Goal: Task Accomplishment & Management: Complete application form

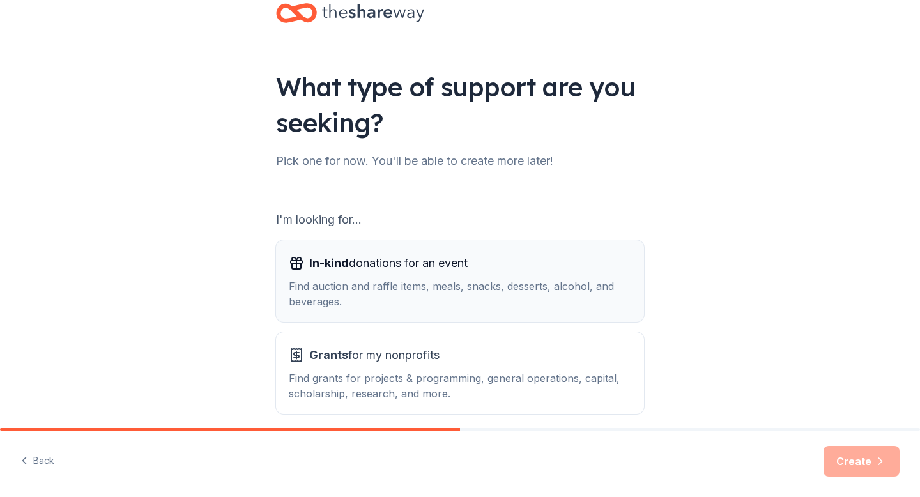
scroll to position [47, 0]
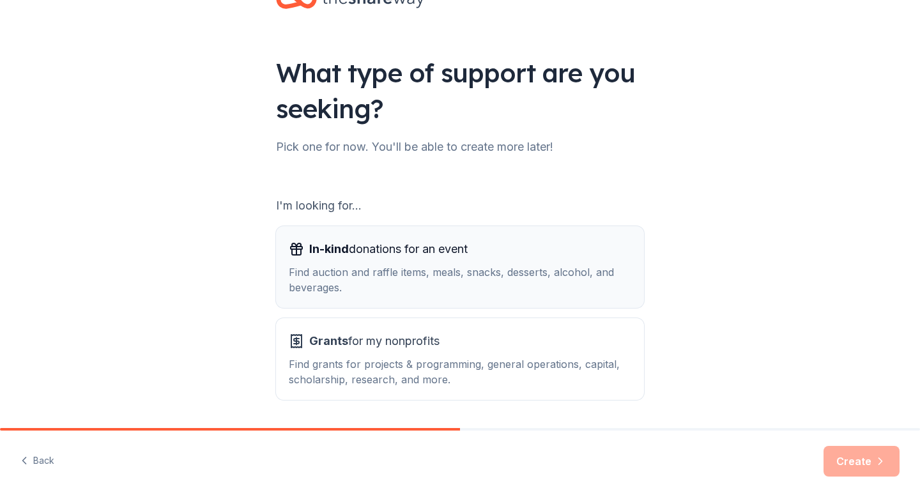
click at [512, 277] on div "Find auction and raffle items, meals, snacks, desserts, alcohol, and beverages." at bounding box center [460, 279] width 342 height 31
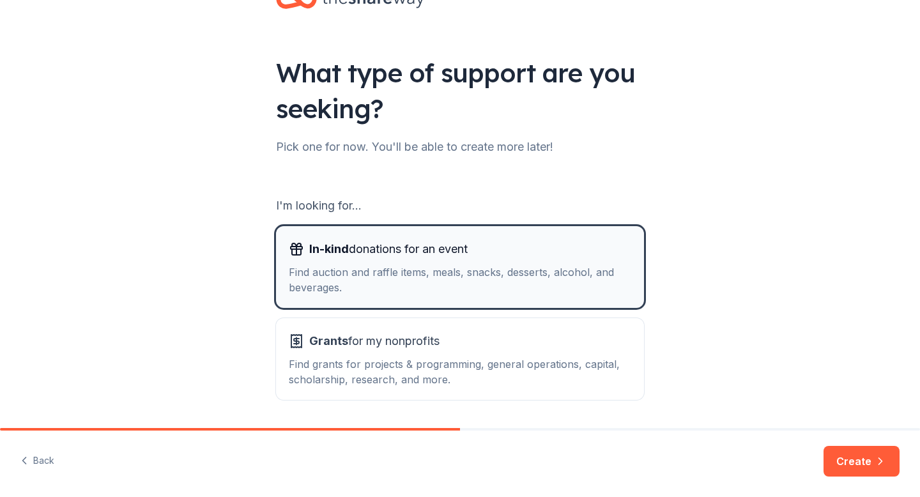
scroll to position [88, 0]
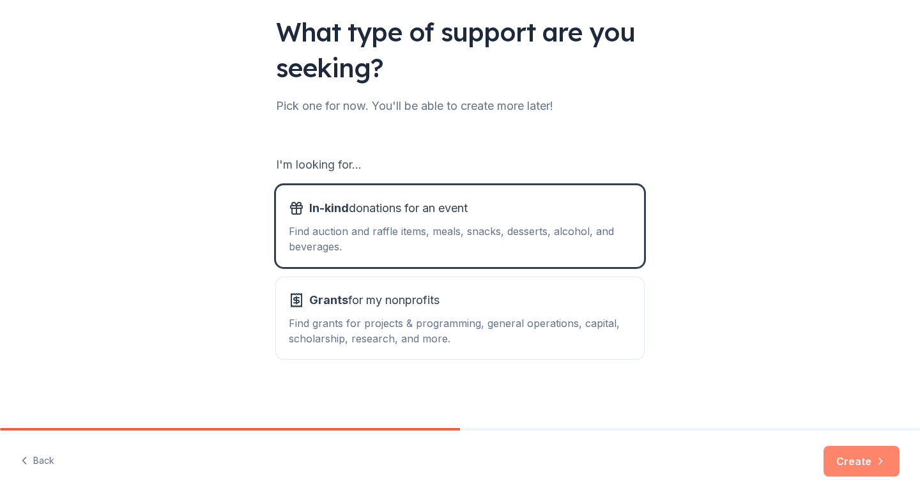
click at [851, 452] on button "Create" at bounding box center [861, 461] width 76 height 31
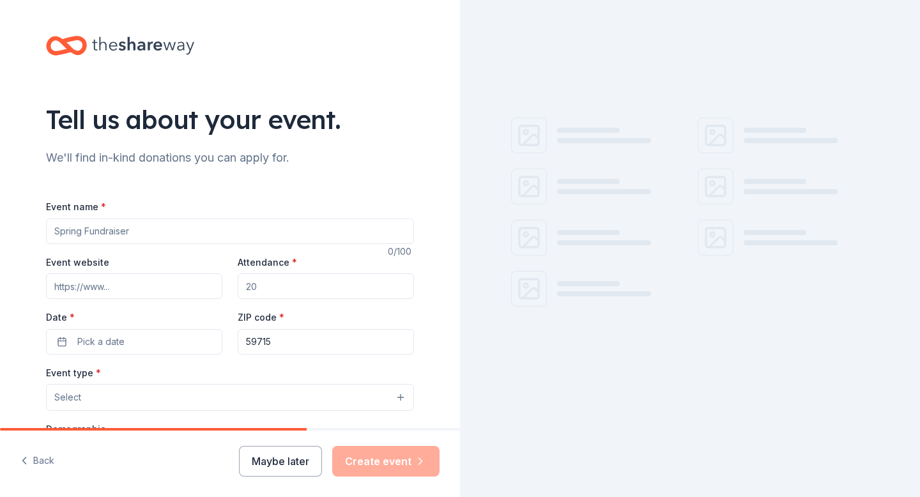
click at [174, 226] on input "Event name *" at bounding box center [230, 231] width 368 height 26
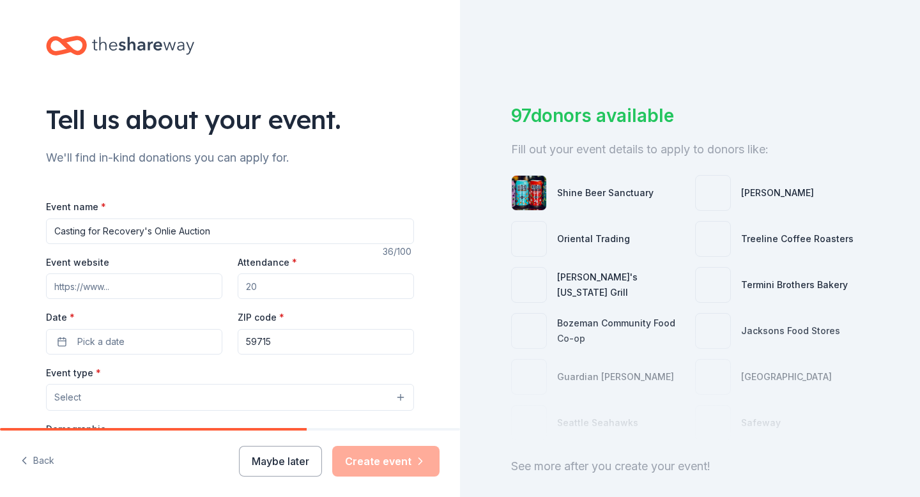
type input "Casting for Recovery's Onlie Auction"
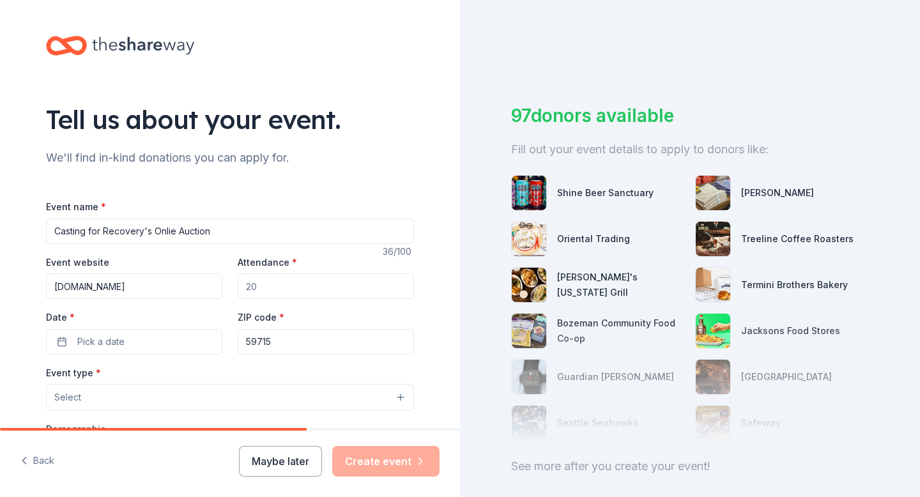
type input "[DOMAIN_NAME]"
type input "0"
click at [114, 342] on span "Pick a date" at bounding box center [100, 341] width 47 height 15
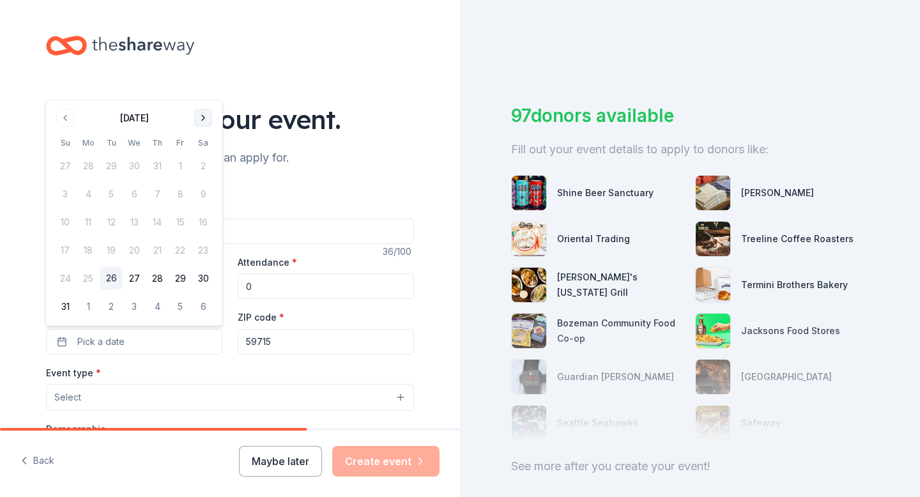
click at [204, 121] on button "Go to next month" at bounding box center [203, 118] width 18 height 18
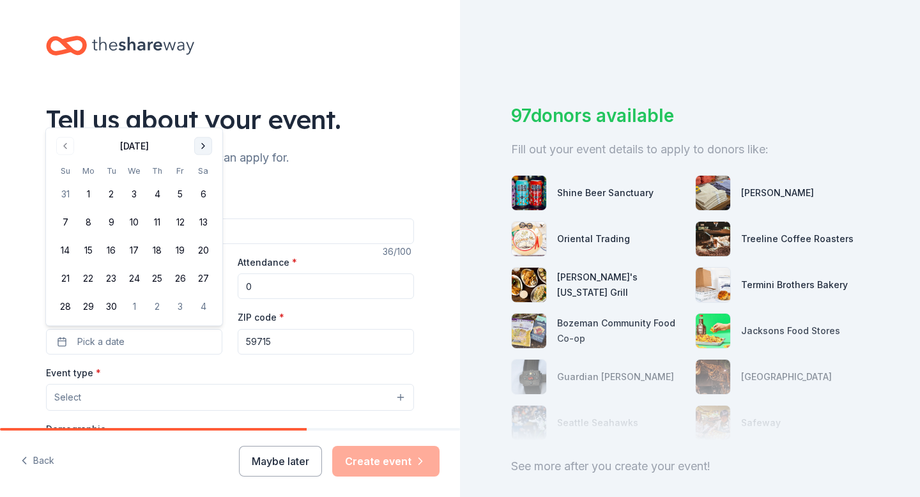
click at [204, 144] on button "Go to next month" at bounding box center [203, 146] width 18 height 18
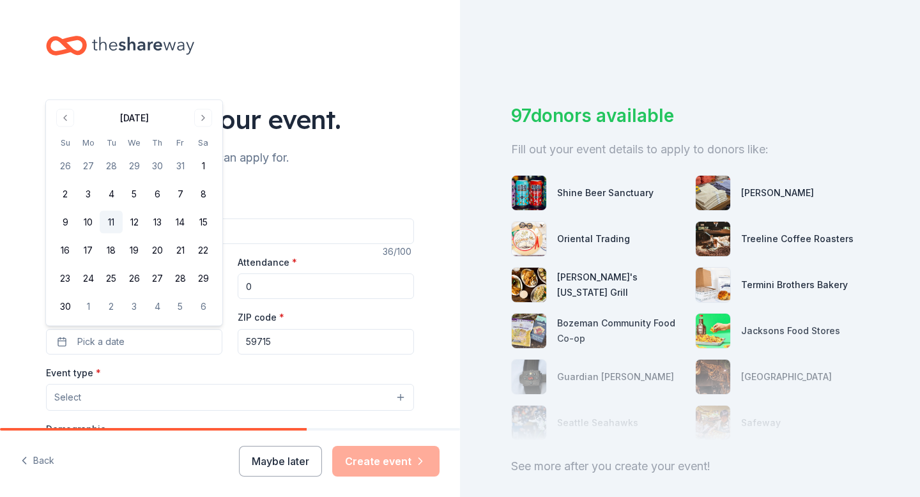
click at [114, 222] on button "11" at bounding box center [111, 222] width 23 height 23
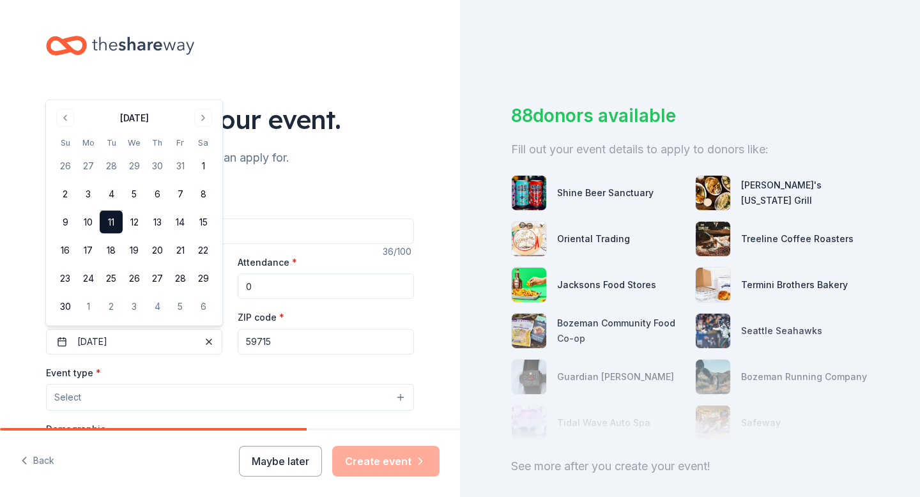
click at [126, 385] on button "Select" at bounding box center [230, 397] width 368 height 27
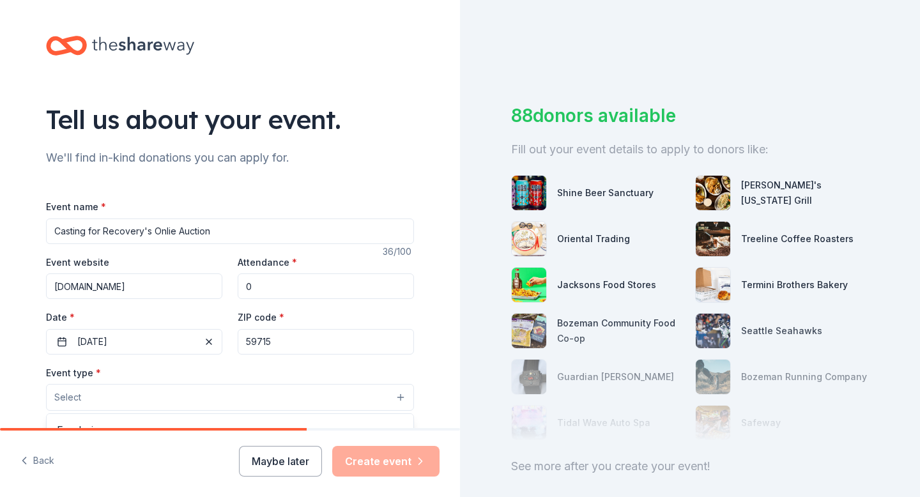
click at [119, 406] on button "Select" at bounding box center [230, 397] width 368 height 27
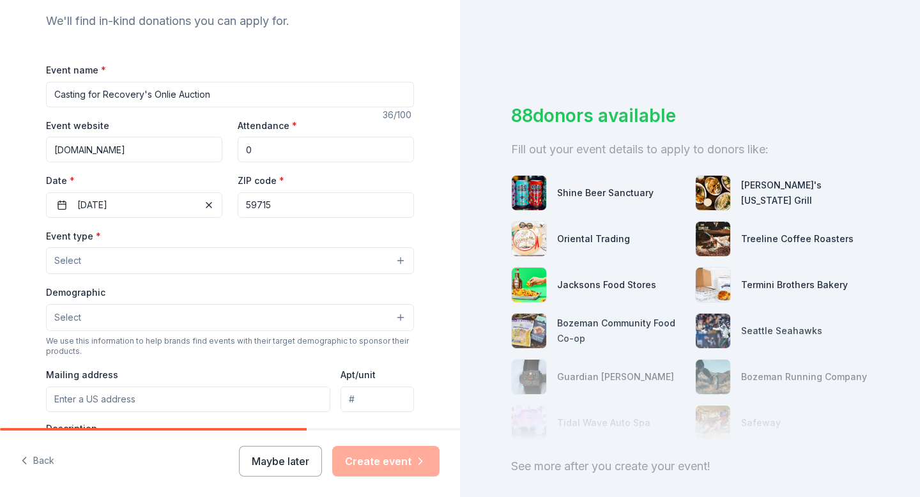
scroll to position [154, 0]
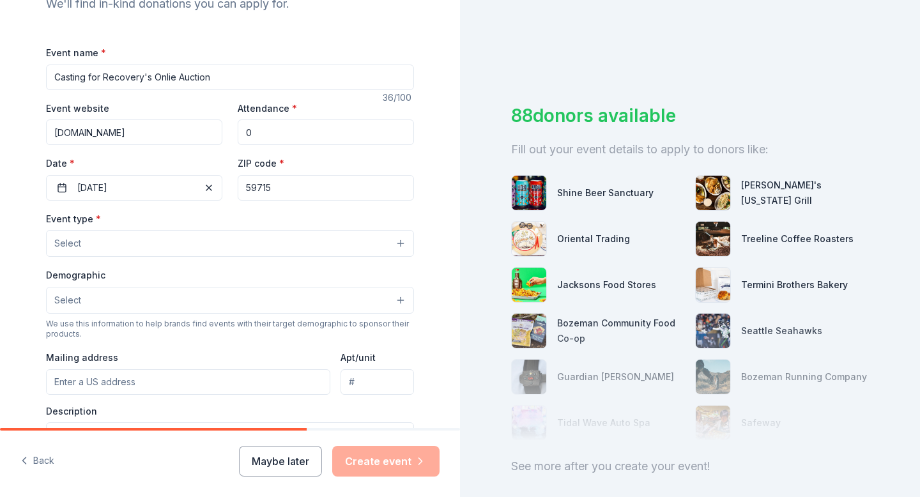
click at [118, 248] on button "Select" at bounding box center [230, 243] width 368 height 27
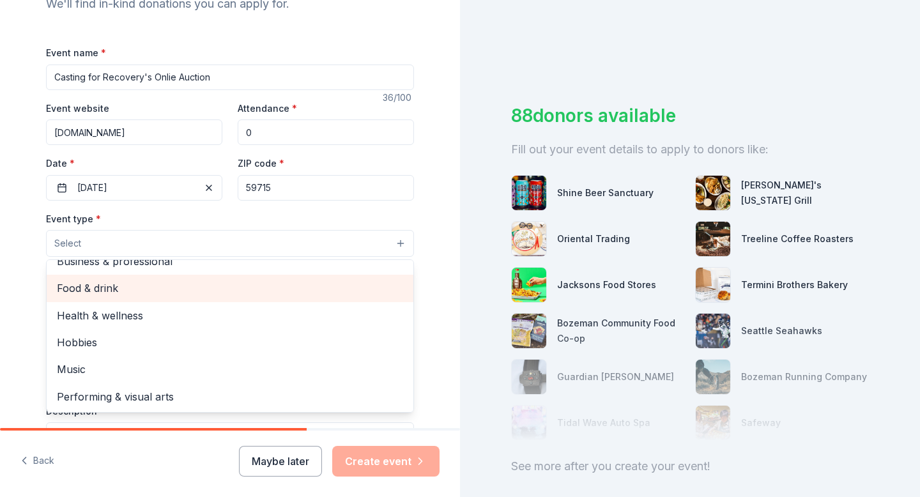
scroll to position [0, 0]
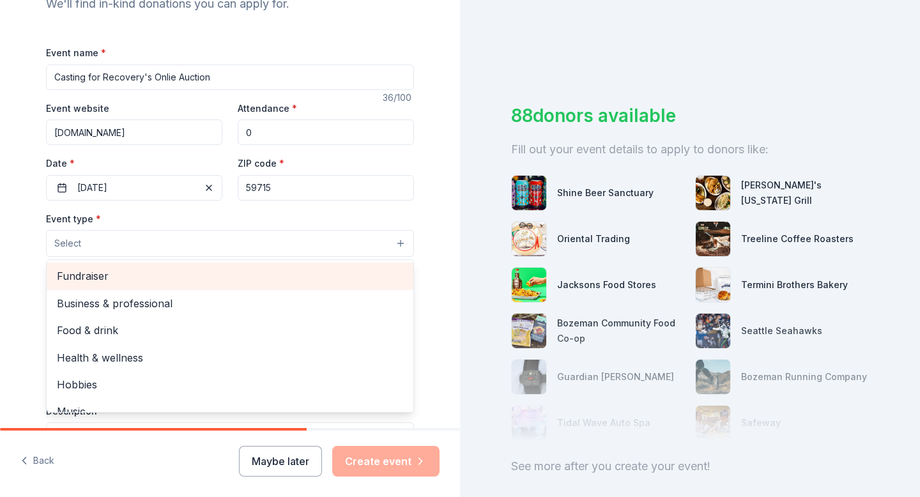
click at [124, 274] on span "Fundraiser" at bounding box center [230, 276] width 346 height 17
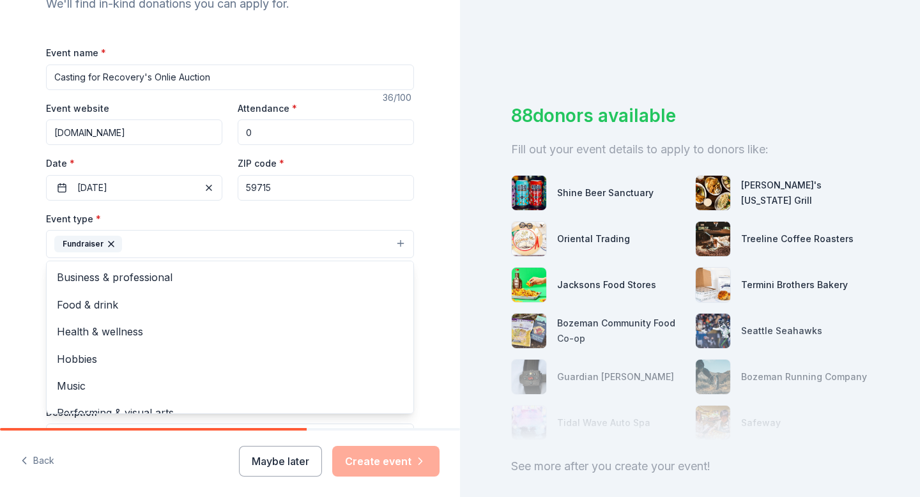
click at [436, 222] on div "Tell us about your event. We'll find in-kind donations you can apply for. Event…" at bounding box center [230, 272] width 460 height 852
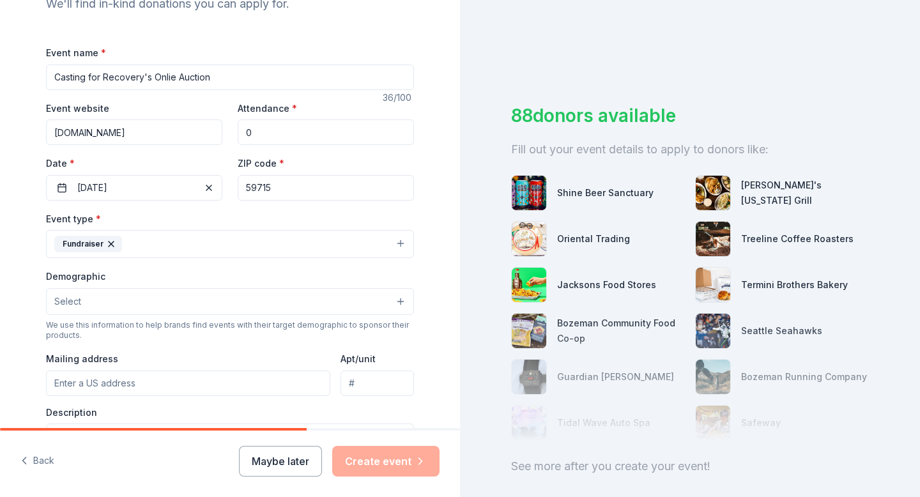
click at [145, 291] on button "Select" at bounding box center [230, 301] width 368 height 27
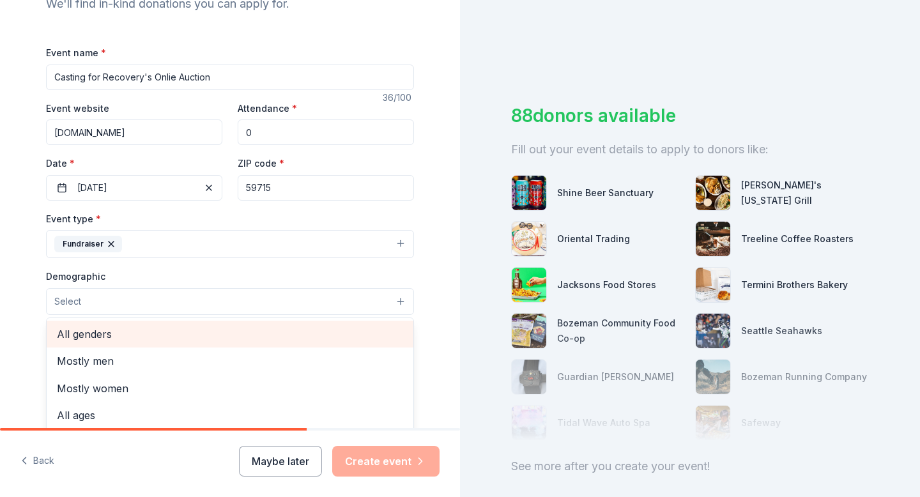
click at [113, 338] on span "All genders" at bounding box center [230, 334] width 346 height 17
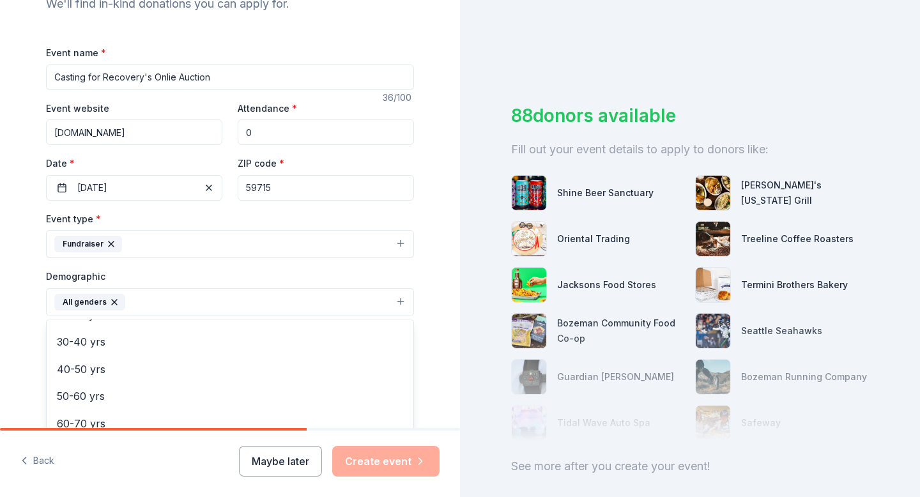
scroll to position [164, 0]
click at [0, 325] on div "Tell us about your event. We'll find in-kind donations you can apply for. Event…" at bounding box center [230, 272] width 460 height 853
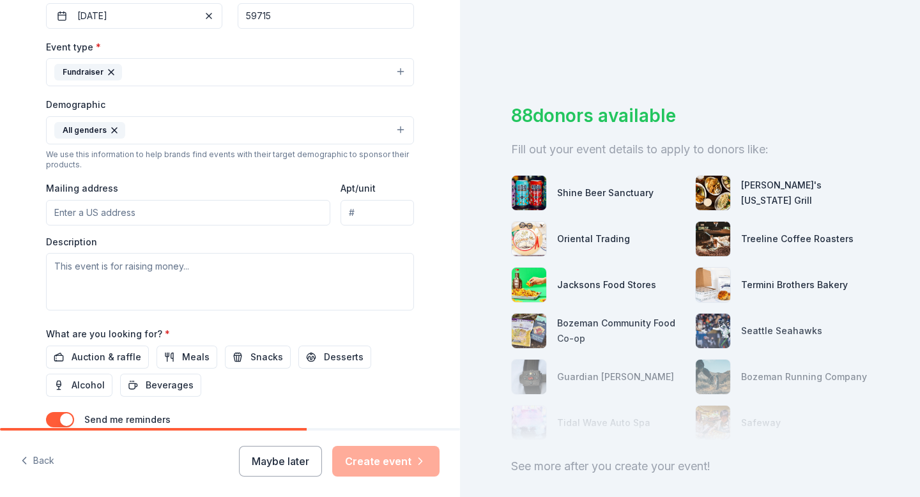
scroll to position [329, 0]
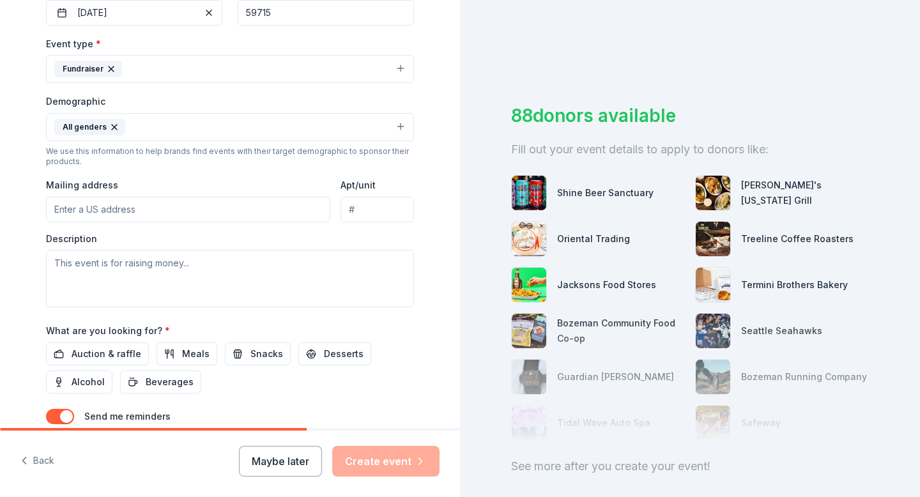
click at [134, 220] on input "Mailing address" at bounding box center [188, 210] width 284 height 26
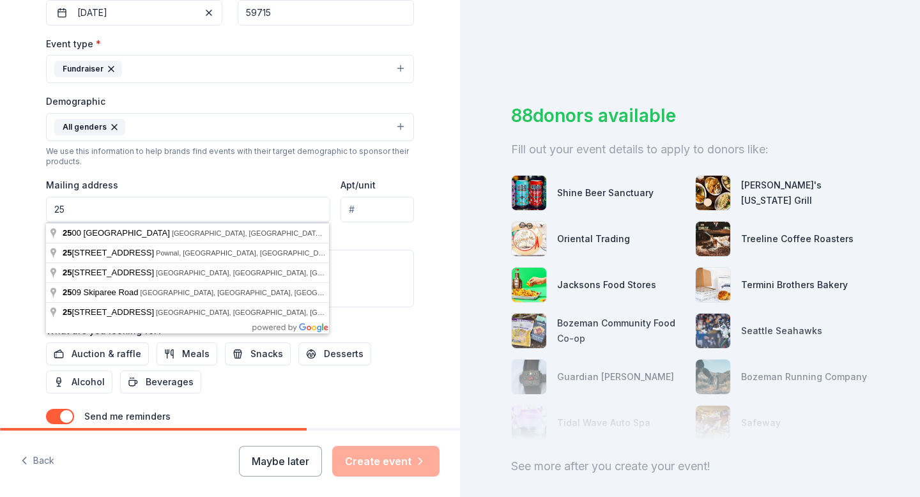
type input "2"
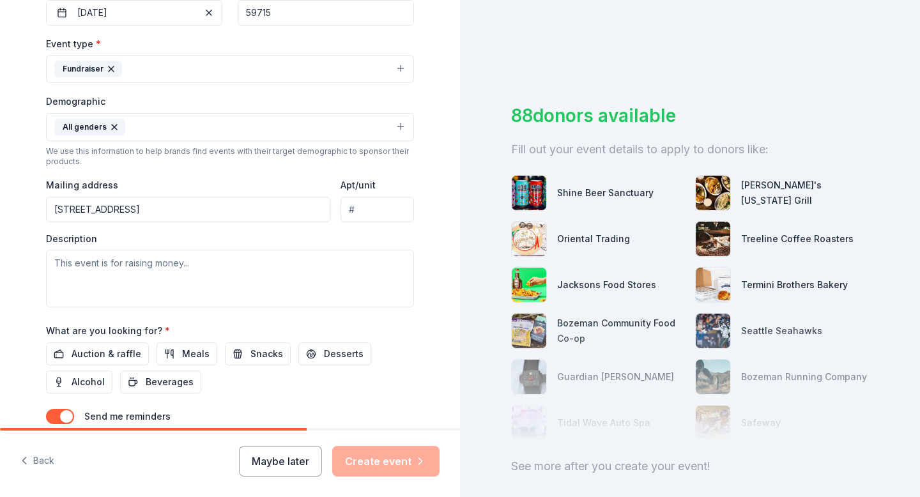
type input "[STREET_ADDRESS]"
click at [151, 286] on textarea at bounding box center [230, 278] width 368 height 57
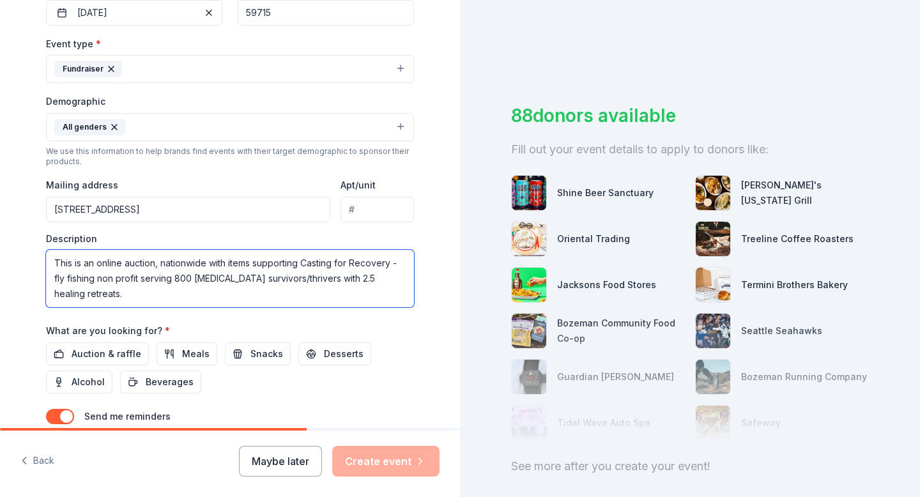
scroll to position [418, 0]
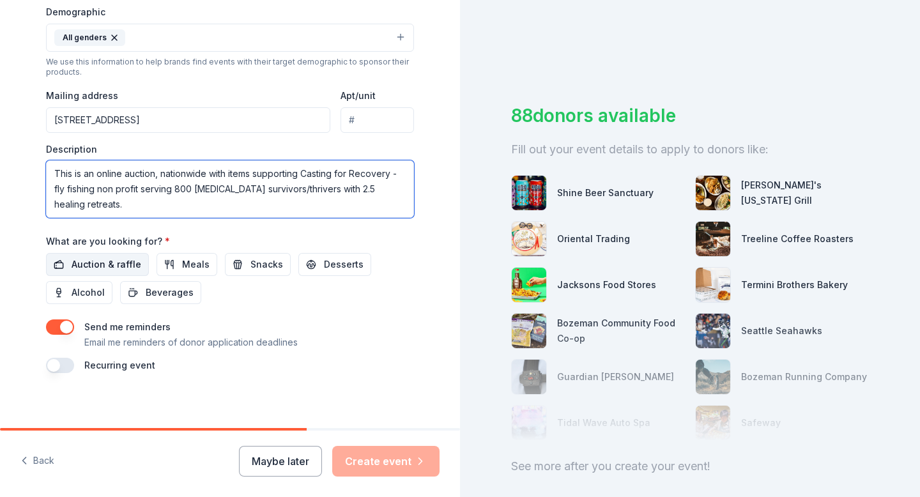
type textarea "This is an online auction, nationwide with items supporting Casting for Recover…"
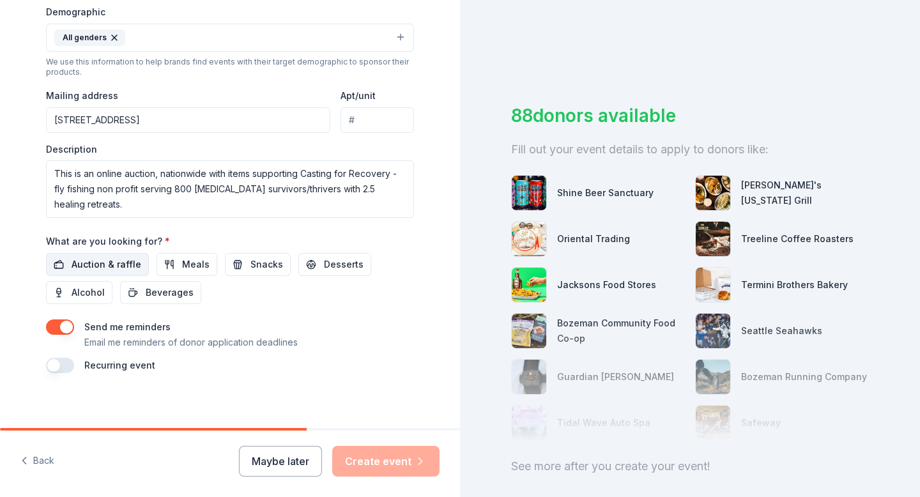
click at [107, 265] on span "Auction & raffle" at bounding box center [107, 264] width 70 height 15
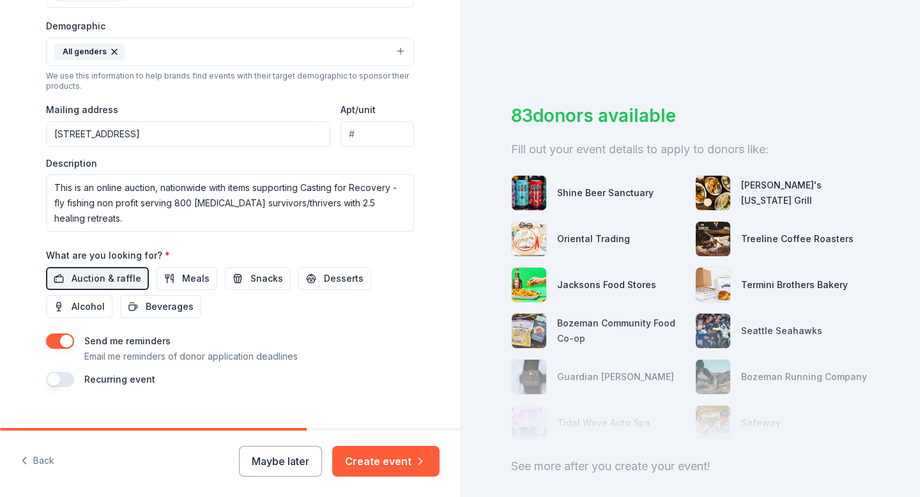
scroll to position [425, 0]
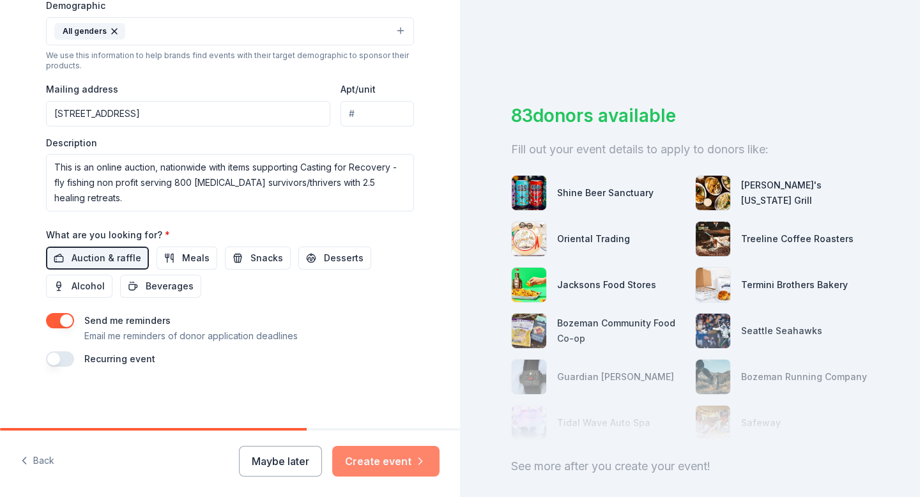
click at [377, 463] on button "Create event" at bounding box center [385, 461] width 107 height 31
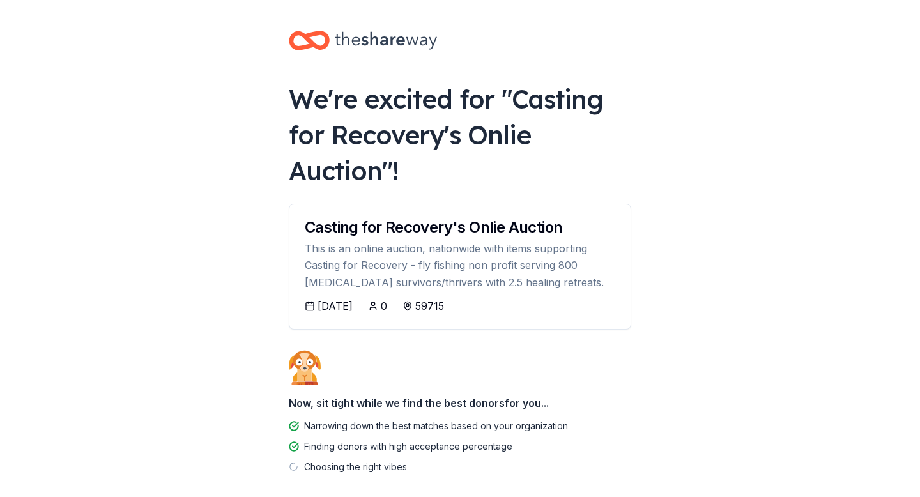
scroll to position [61, 0]
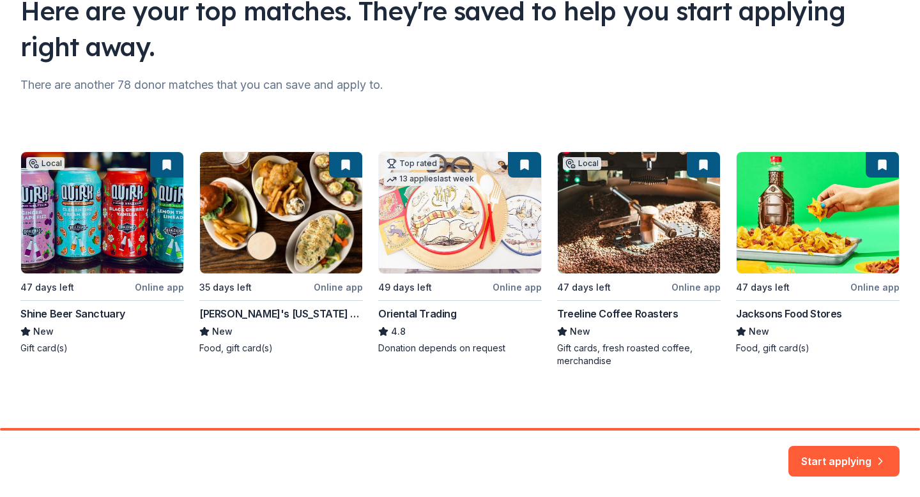
scroll to position [109, 0]
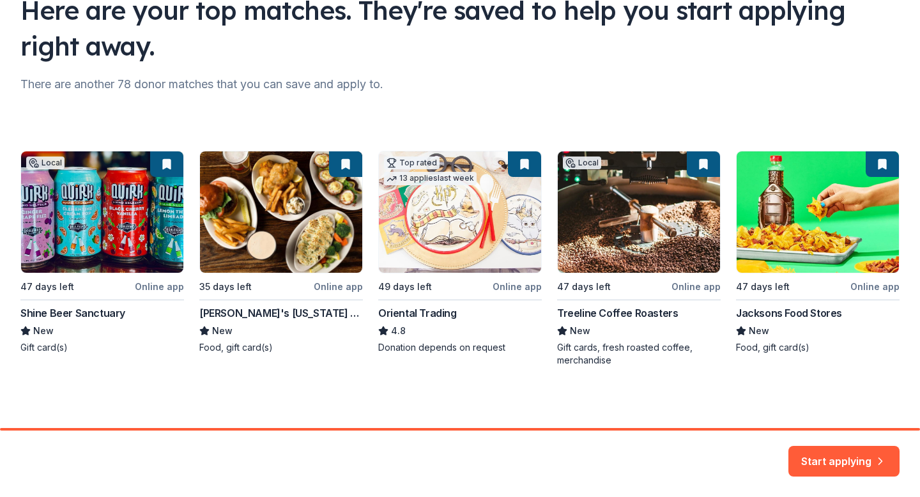
click at [587, 211] on div "Local 47 days left Online app Shine Beer Sanctuary New Gift card(s) 35 days lef…" at bounding box center [459, 259] width 879 height 216
click at [705, 293] on div "Local 47 days left Online app Shine Beer Sanctuary New Gift card(s) 35 days lef…" at bounding box center [459, 259] width 879 height 216
click at [700, 284] on div "Local 47 days left Online app Shine Beer Sanctuary New Gift card(s) 35 days lef…" at bounding box center [459, 259] width 879 height 216
click at [585, 164] on div "Local 47 days left Online app Shine Beer Sanctuary New Gift card(s) 35 days lef…" at bounding box center [459, 259] width 879 height 216
click at [688, 284] on div "Local 47 days left Online app Shine Beer Sanctuary New Gift card(s) 35 days lef…" at bounding box center [459, 259] width 879 height 216
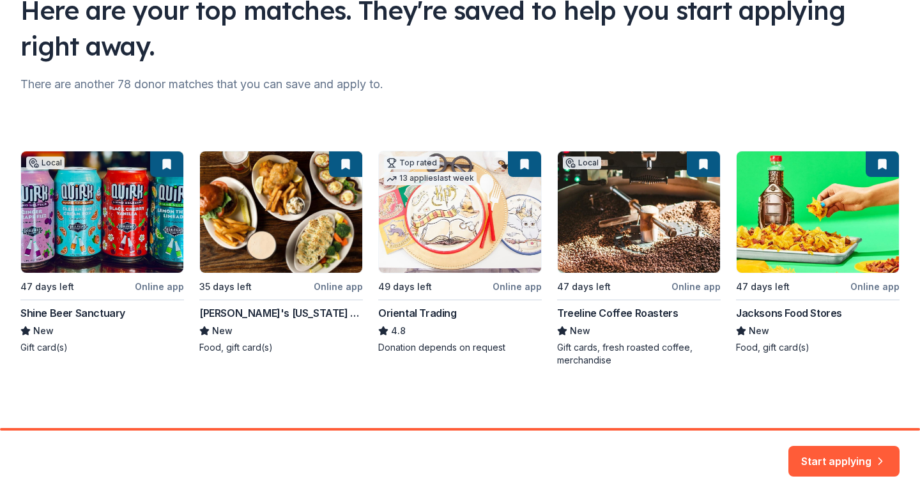
click at [588, 164] on div "Local 47 days left Online app Shine Beer Sanctuary New Gift card(s) 35 days lef…" at bounding box center [459, 259] width 879 height 216
click at [836, 443] on div "Start applying" at bounding box center [460, 464] width 920 height 66
click at [833, 462] on button "Start applying" at bounding box center [843, 453] width 111 height 31
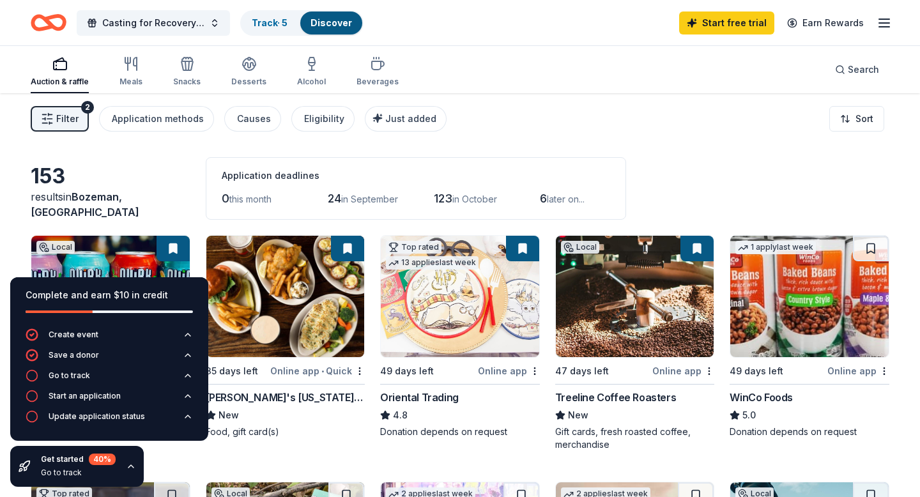
click at [478, 118] on div "Filter 2 Application methods Causes Eligibility Just added Sort" at bounding box center [460, 118] width 920 height 51
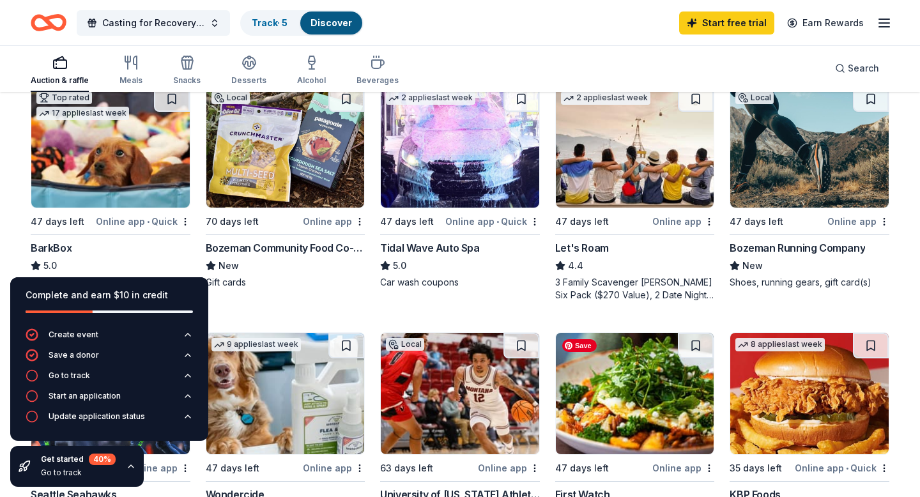
scroll to position [397, 0]
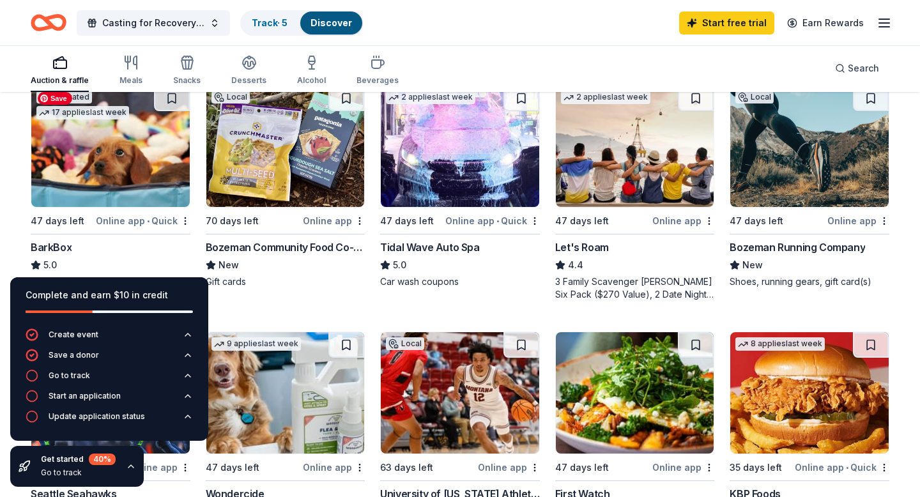
click at [110, 146] on img at bounding box center [110, 146] width 158 height 121
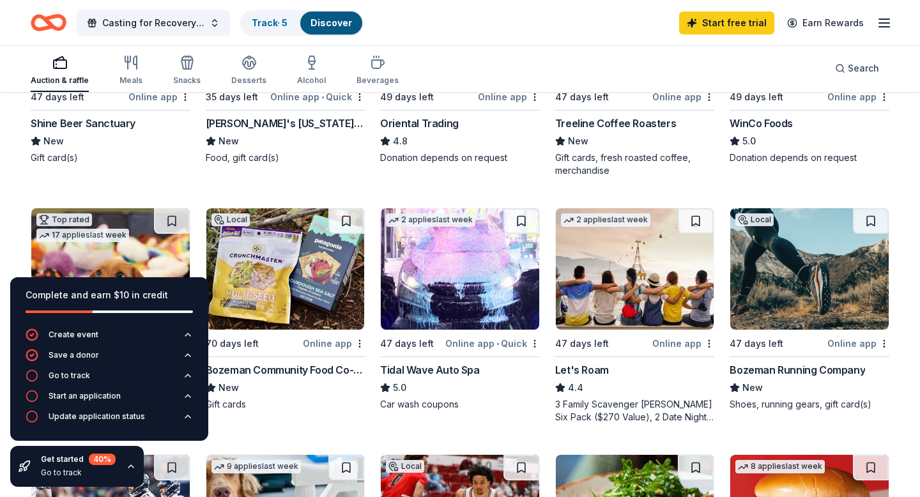
scroll to position [272, 0]
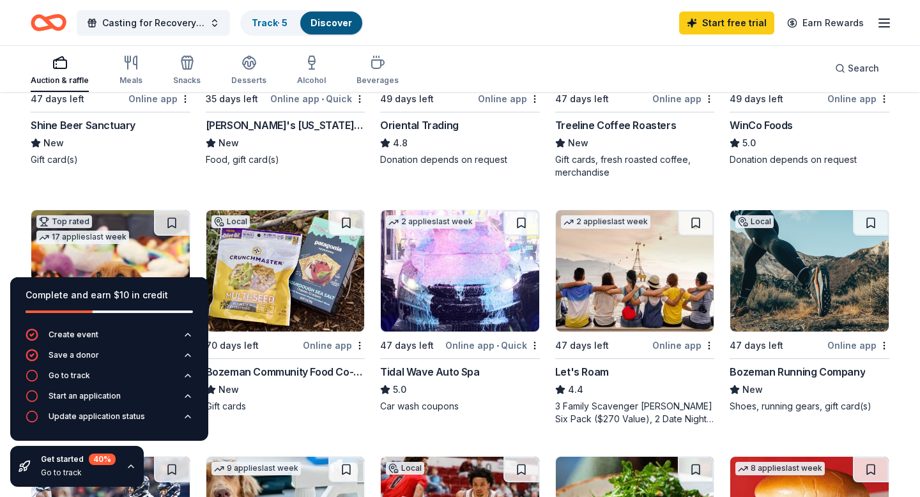
click at [772, 306] on img at bounding box center [809, 270] width 158 height 121
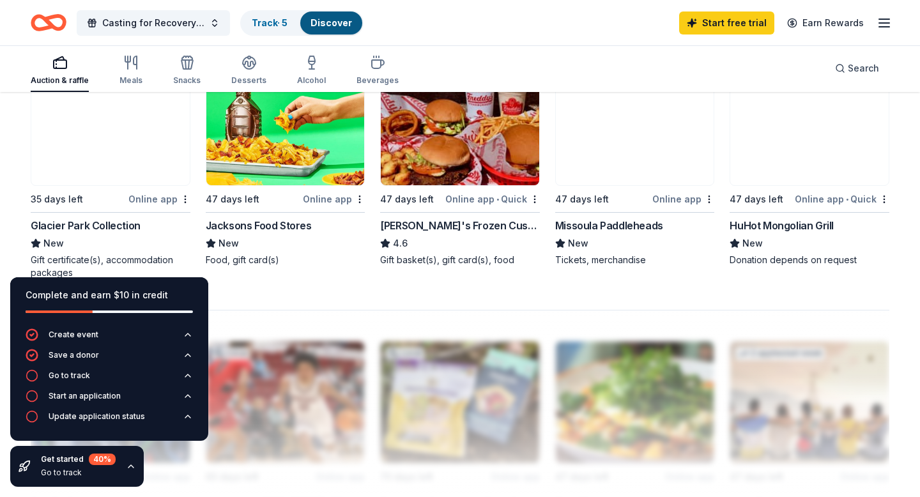
scroll to position [923, 0]
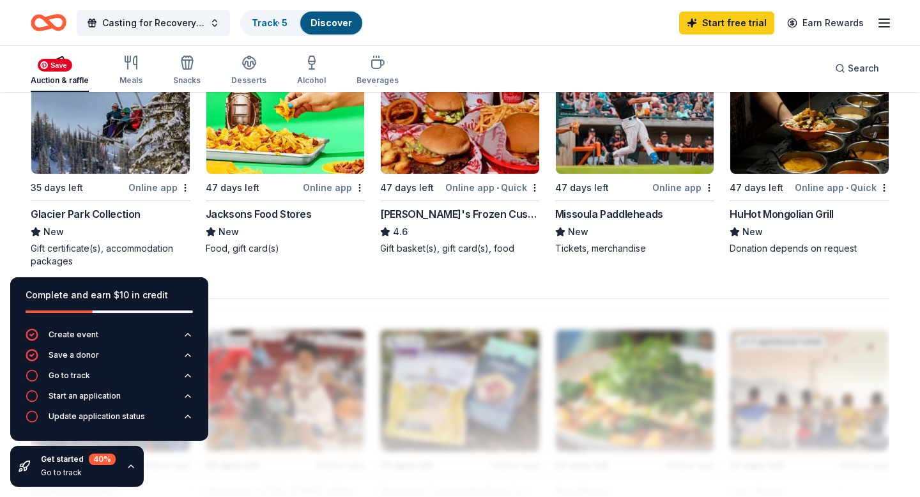
click at [123, 156] on img at bounding box center [110, 112] width 158 height 121
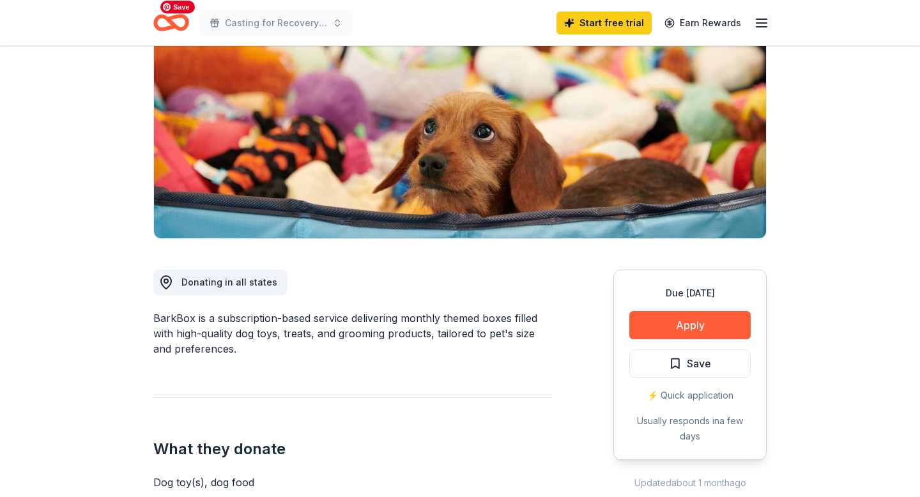
scroll to position [175, 0]
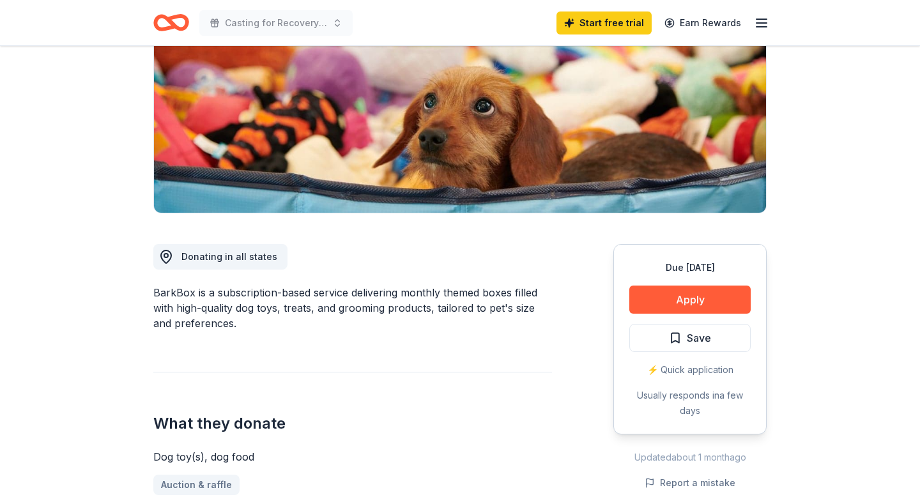
drag, startPoint x: 675, startPoint y: 305, endPoint x: 480, endPoint y: 344, distance: 198.2
click at [480, 344] on div "Donating in all states BarkBox is a subscription-based service delivering month…" at bounding box center [459, 471] width 613 height 517
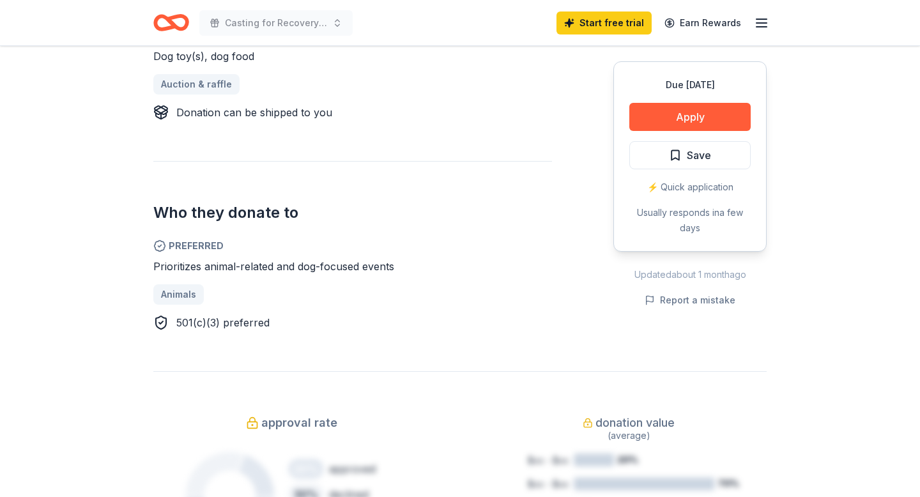
scroll to position [576, 0]
click at [690, 111] on button "Apply" at bounding box center [689, 117] width 121 height 28
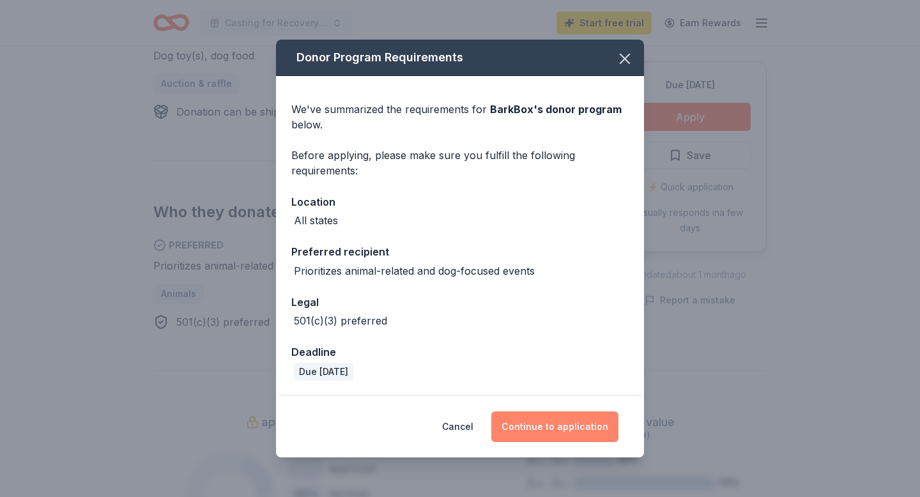
click at [553, 422] on button "Continue to application" at bounding box center [554, 426] width 127 height 31
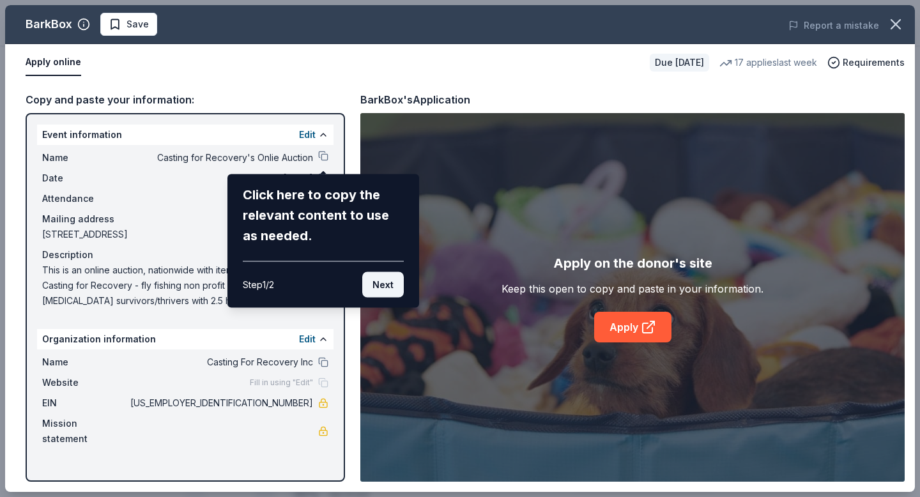
click at [383, 286] on button "Next" at bounding box center [383, 285] width 42 height 26
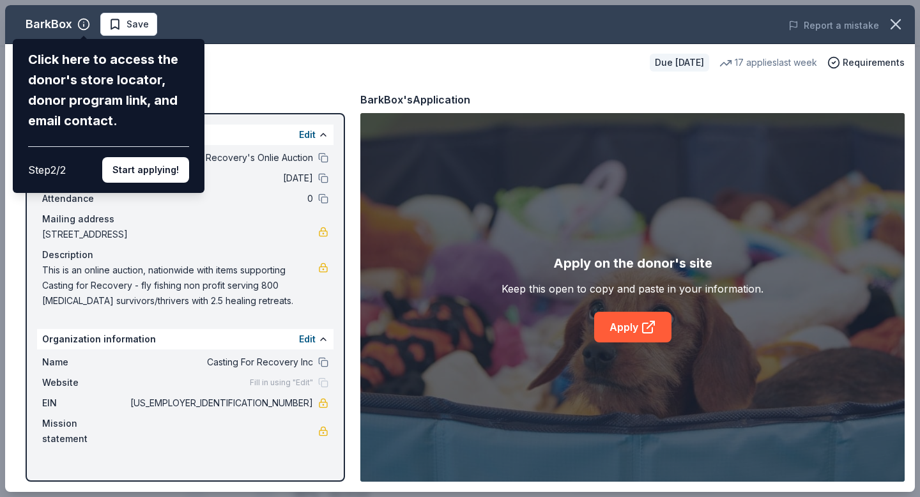
click at [277, 88] on div "BarkBox Click here to access the donor's store locator, donor program link, and…" at bounding box center [460, 248] width 910 height 487
click at [159, 165] on button "Start applying!" at bounding box center [145, 170] width 87 height 26
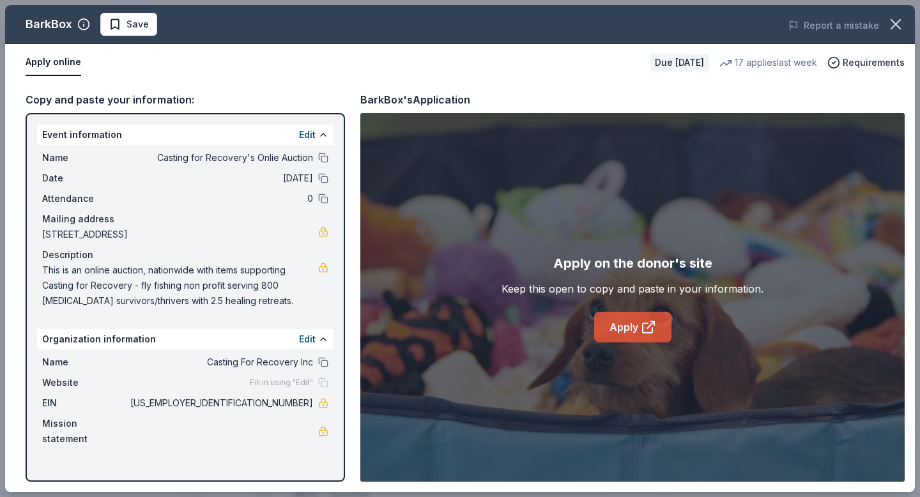
click at [625, 329] on link "Apply" at bounding box center [632, 327] width 77 height 31
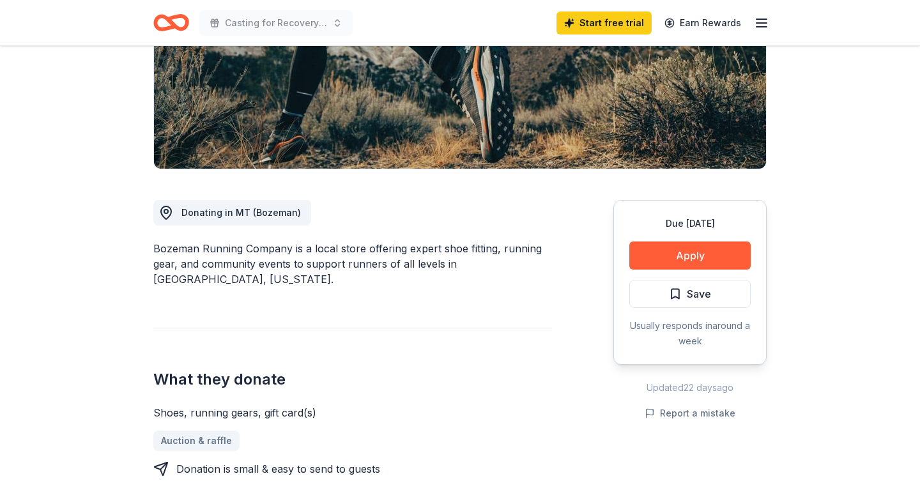
scroll to position [217, 0]
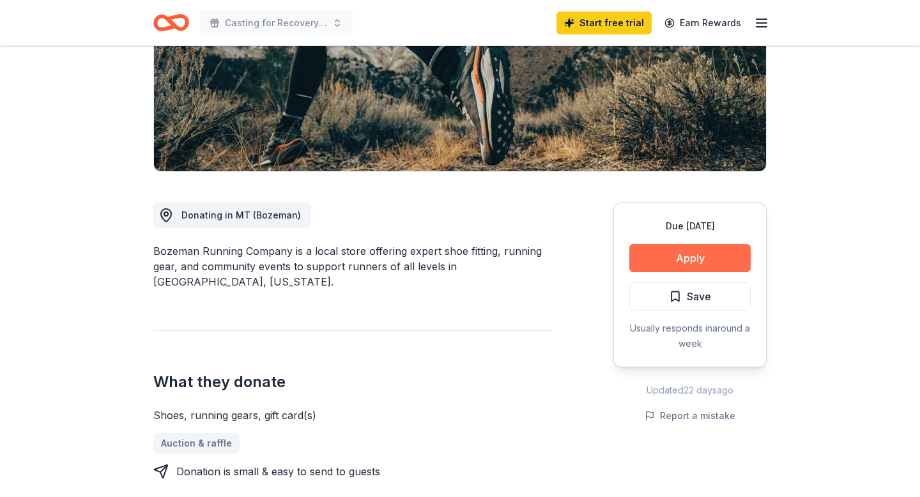
click at [681, 261] on button "Apply" at bounding box center [689, 258] width 121 height 28
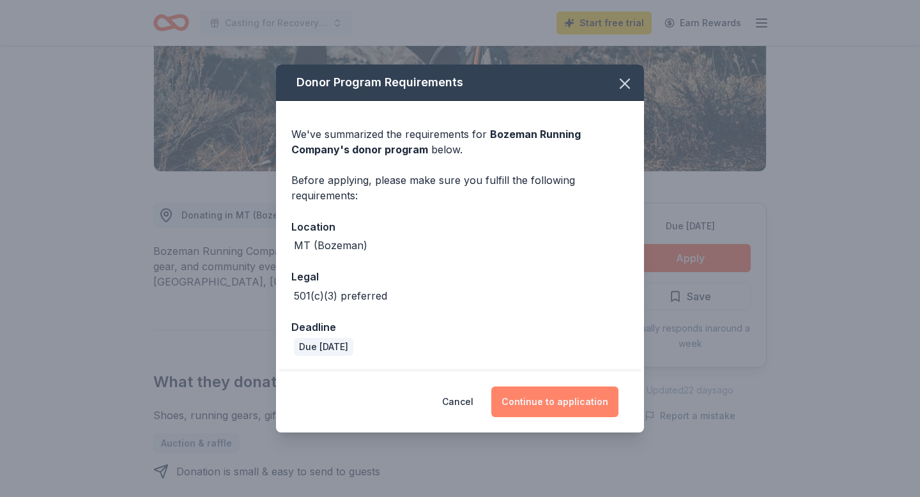
click at [547, 402] on button "Continue to application" at bounding box center [554, 401] width 127 height 31
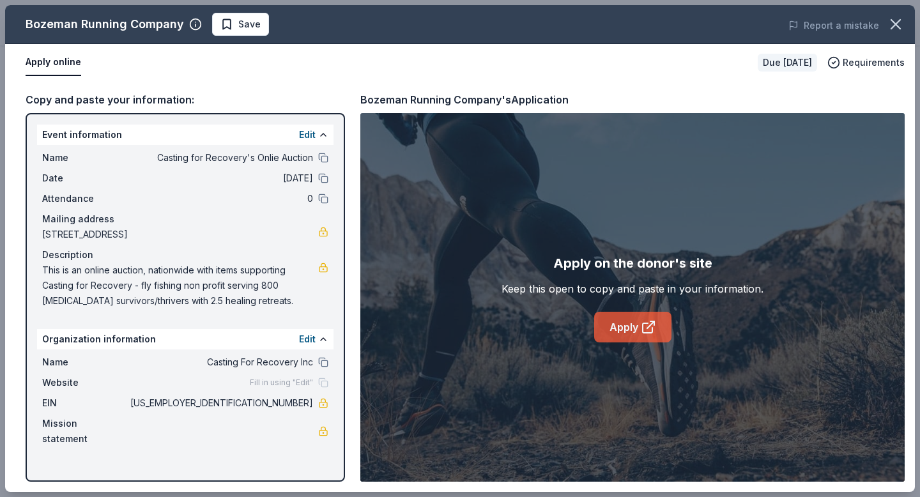
click at [636, 331] on link "Apply" at bounding box center [632, 327] width 77 height 31
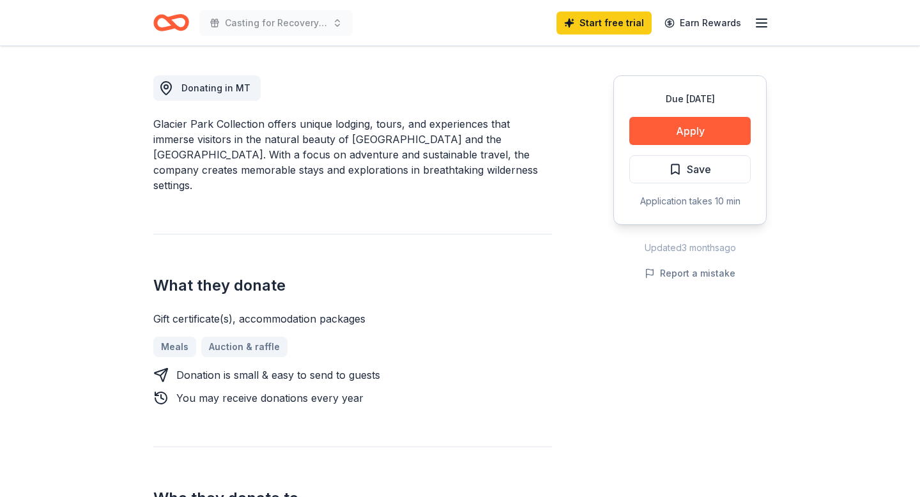
scroll to position [345, 0]
click at [671, 124] on button "Apply" at bounding box center [689, 130] width 121 height 28
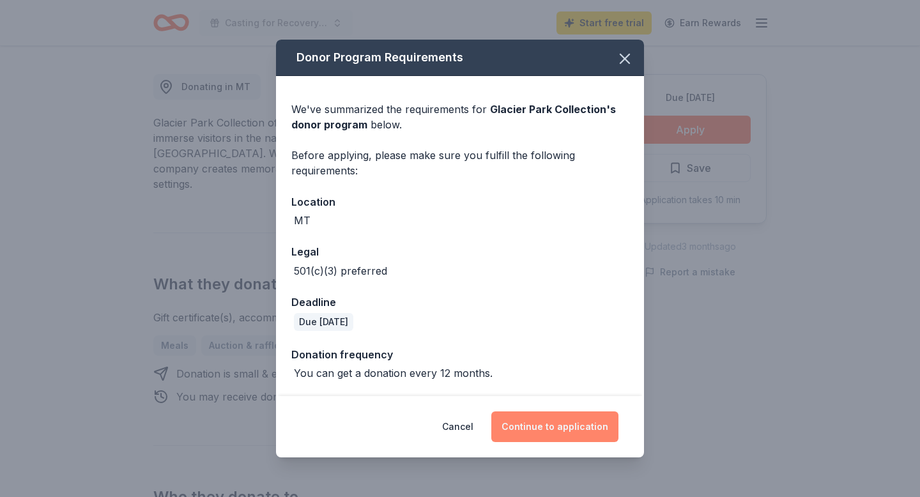
click at [562, 425] on button "Continue to application" at bounding box center [554, 426] width 127 height 31
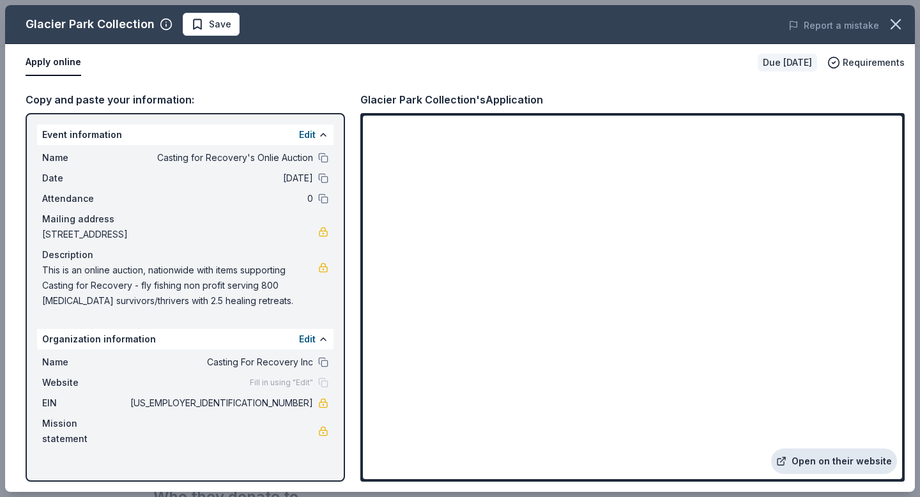
click at [826, 468] on link "Open on their website" at bounding box center [834, 461] width 126 height 26
